Goal: Task Accomplishment & Management: Use online tool/utility

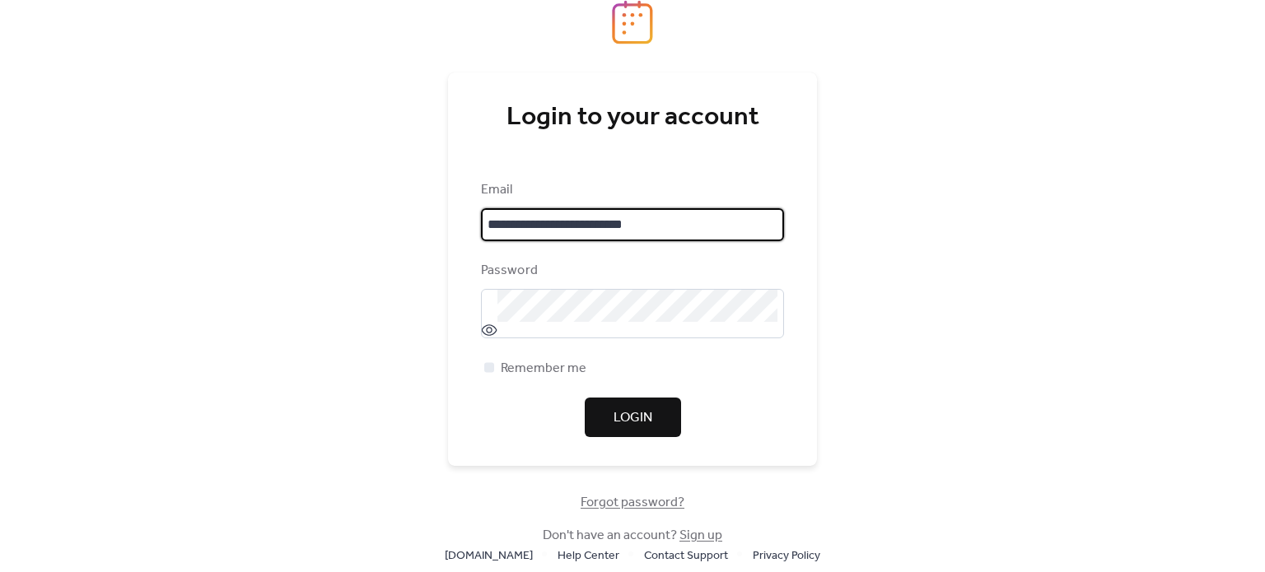
click at [659, 421] on button "Login" at bounding box center [633, 418] width 96 height 40
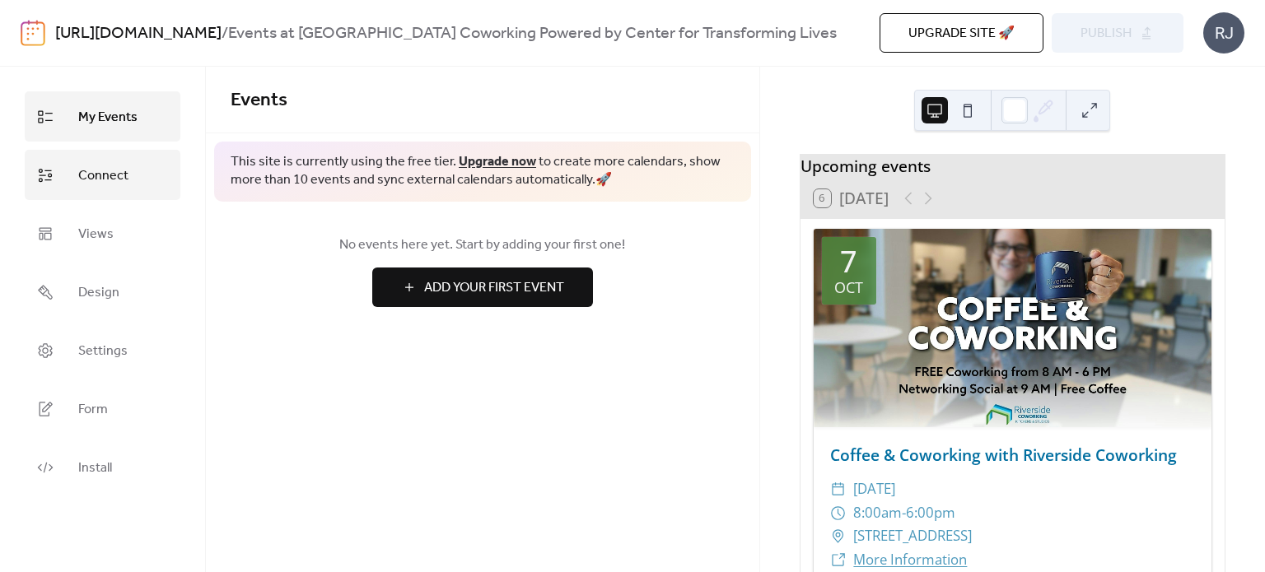
click at [145, 169] on link "Connect" at bounding box center [103, 175] width 156 height 50
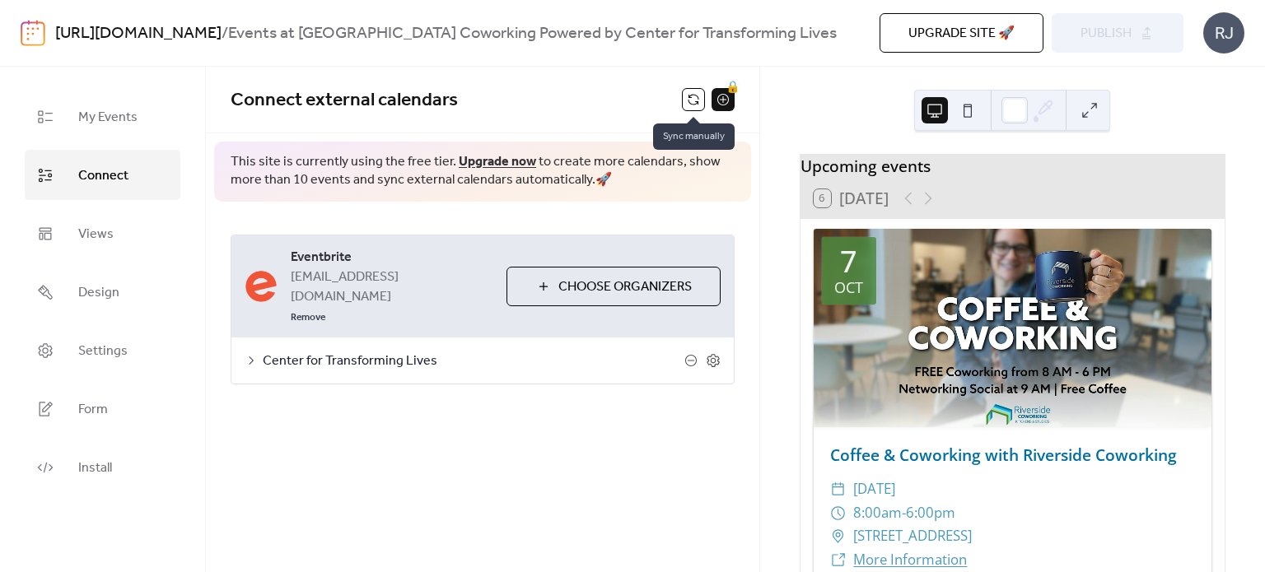
click at [688, 100] on button at bounding box center [693, 99] width 23 height 23
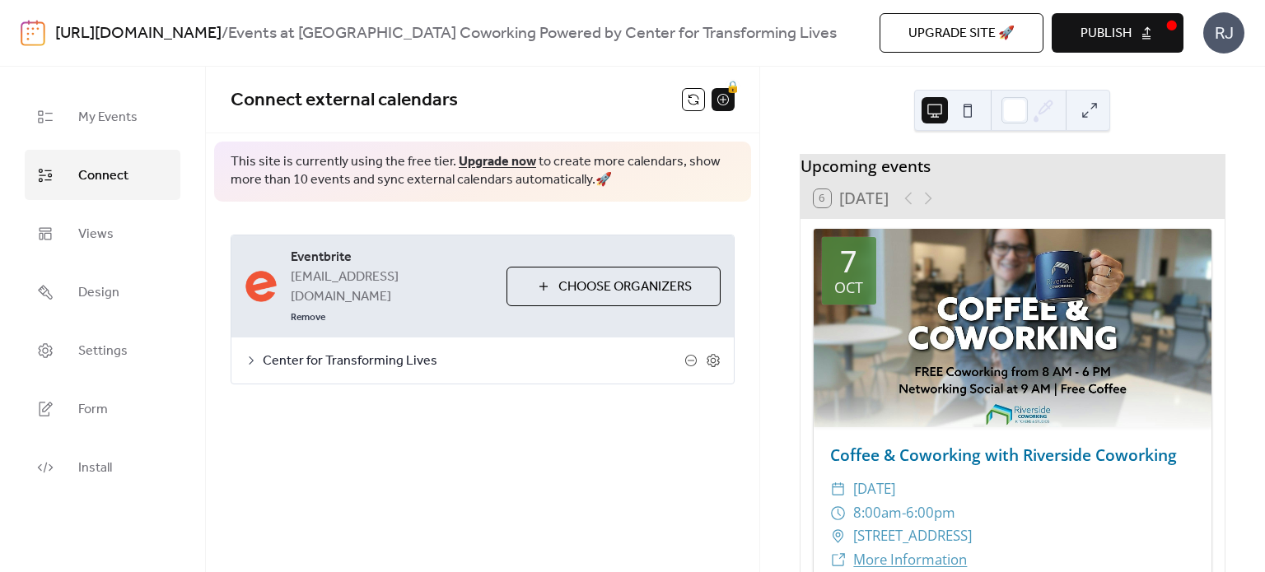
click at [1120, 44] on span "Publish" at bounding box center [1105, 34] width 51 height 20
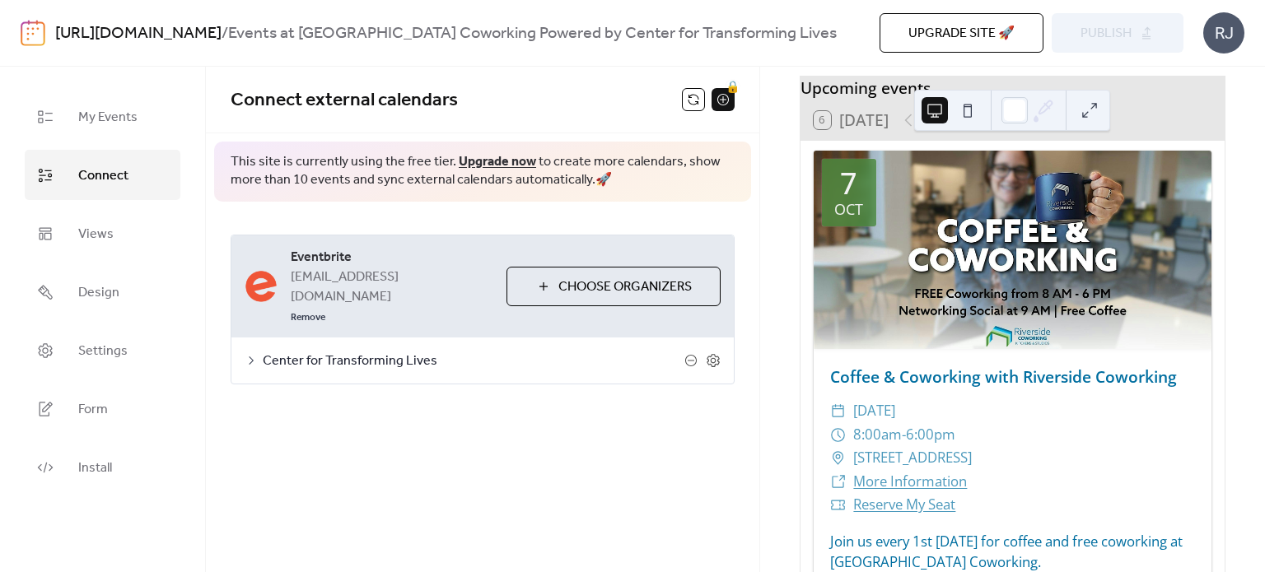
scroll to position [165, 0]
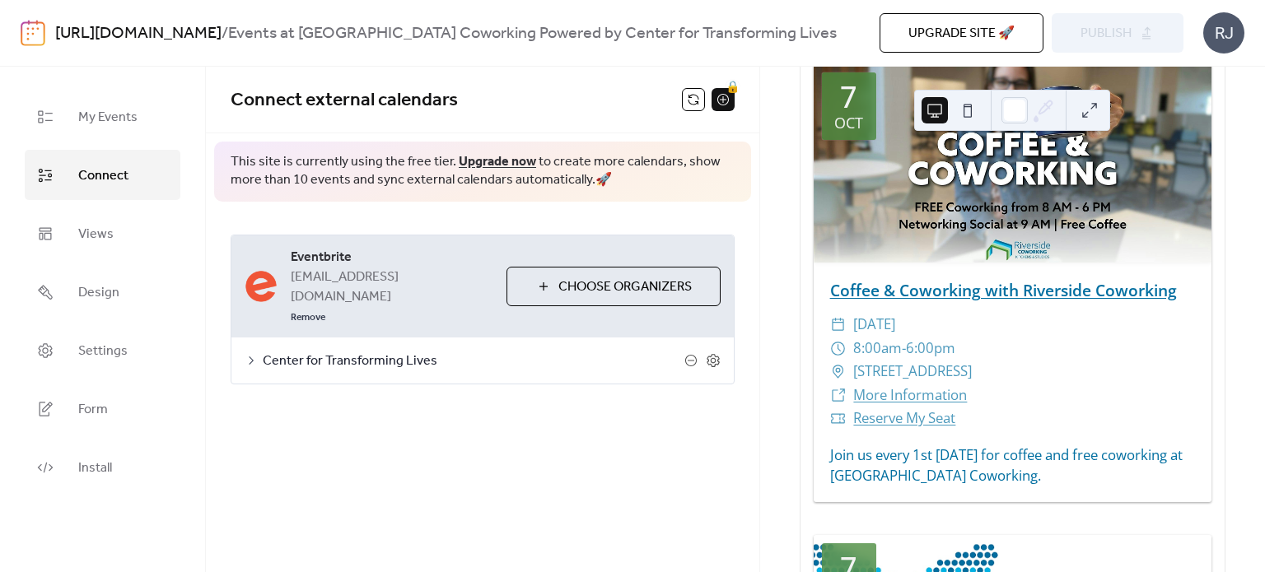
click at [908, 296] on link "Coffee & Coworking with Riverside Coworking" at bounding box center [1003, 290] width 347 height 22
